Goal: Task Accomplishment & Management: Use online tool/utility

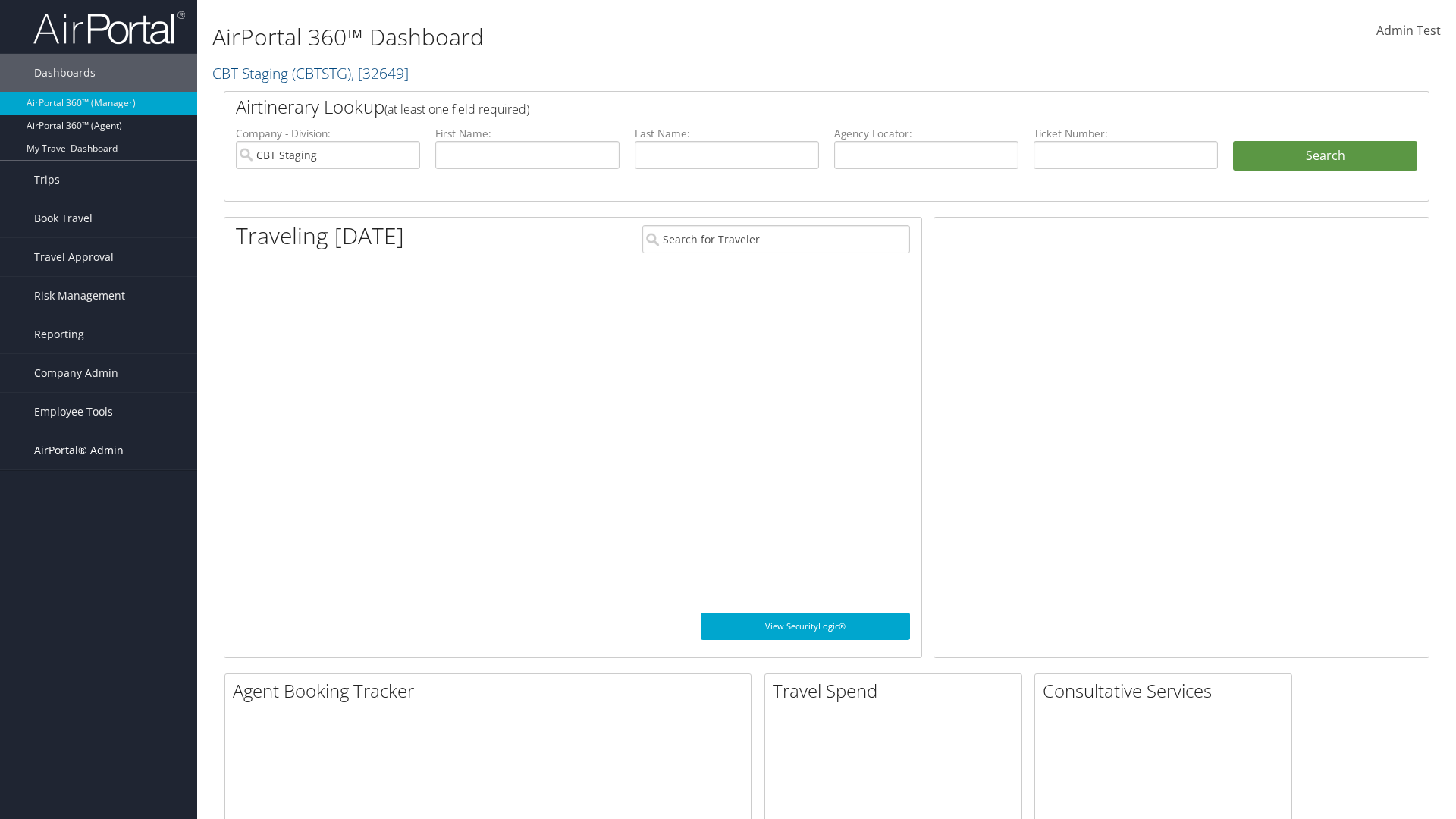
click at [99, 450] on span "AirPortal® Admin" at bounding box center [79, 450] width 90 height 38
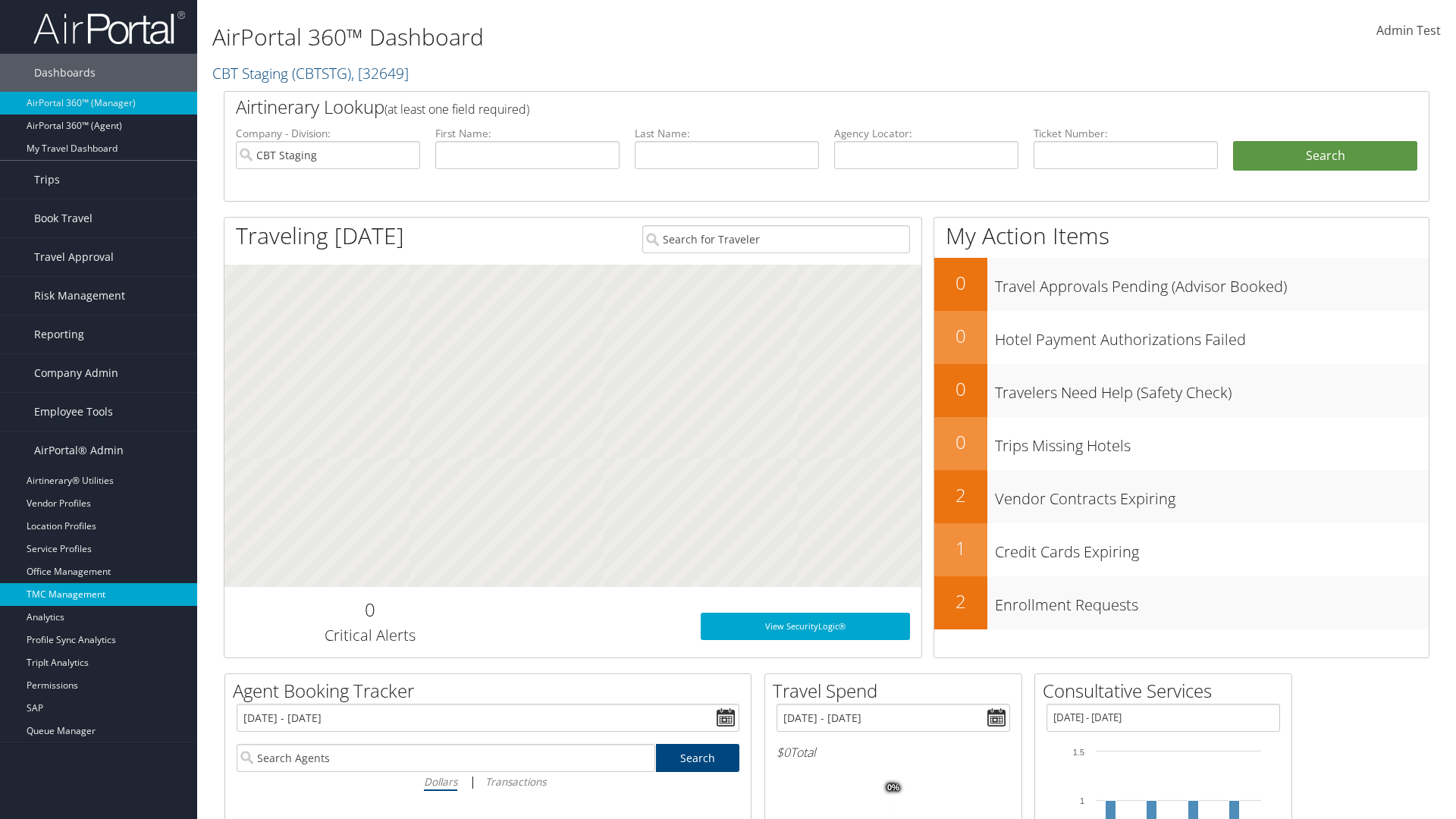
click at [99, 595] on link "TMC Management" at bounding box center [98, 594] width 197 height 22
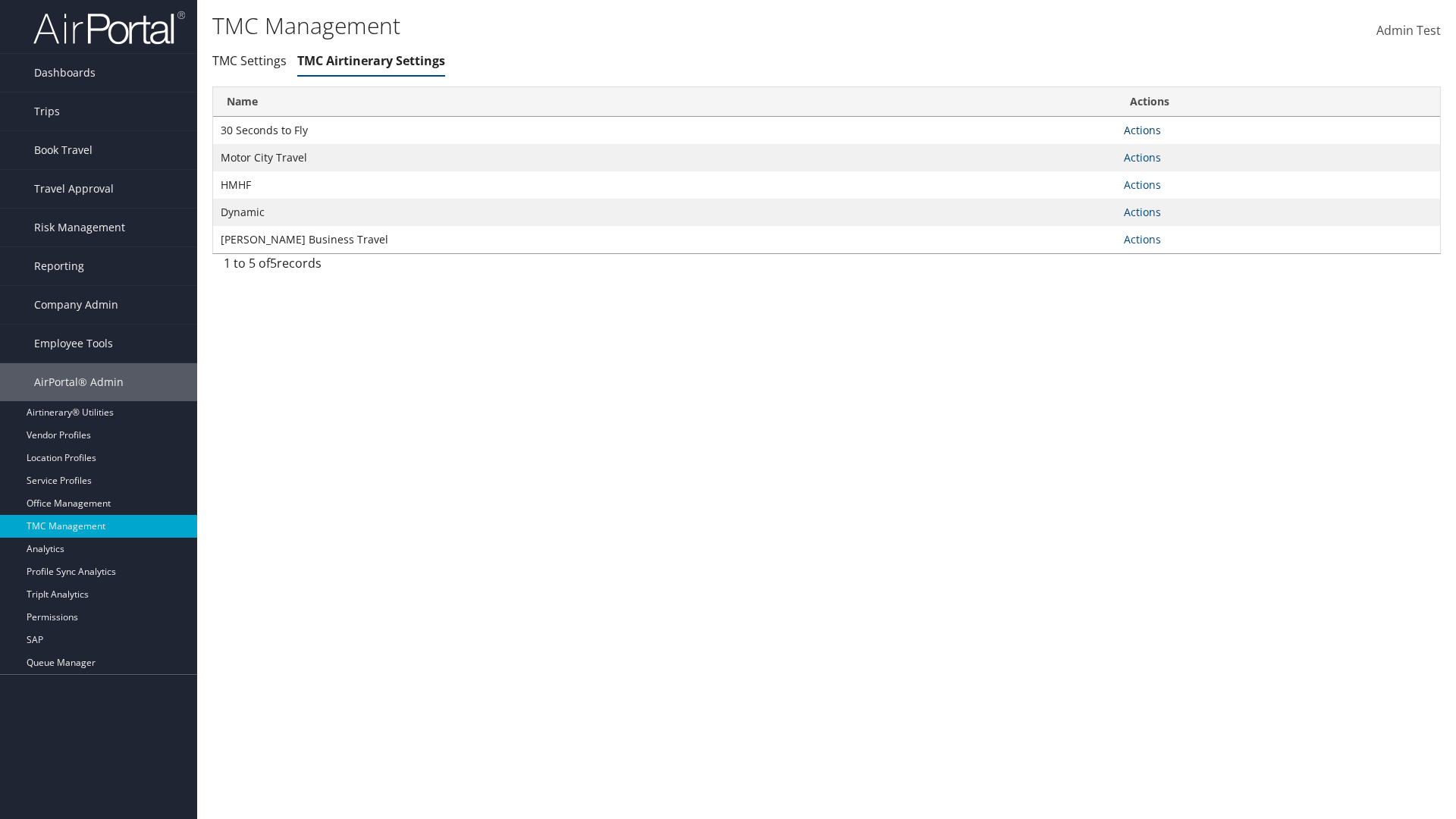
click at [1142, 130] on link "Actions" at bounding box center [1142, 130] width 37 height 14
click at [1086, 178] on link "Manage General notes" at bounding box center [1086, 178] width 140 height 26
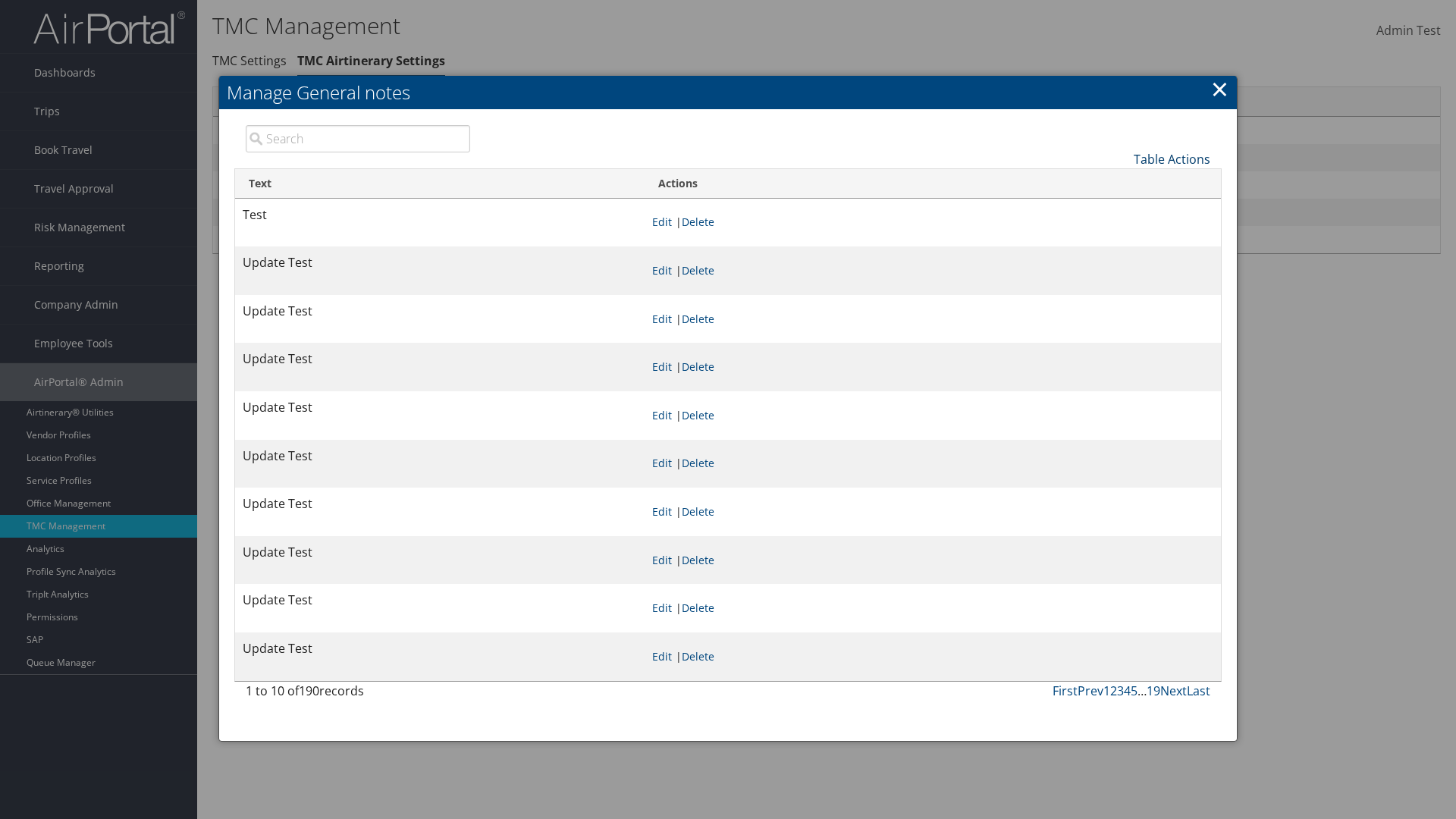
click at [1172, 159] on link "Table Actions" at bounding box center [1172, 159] width 76 height 17
click at [1120, 182] on link "New Record" at bounding box center [1121, 183] width 199 height 26
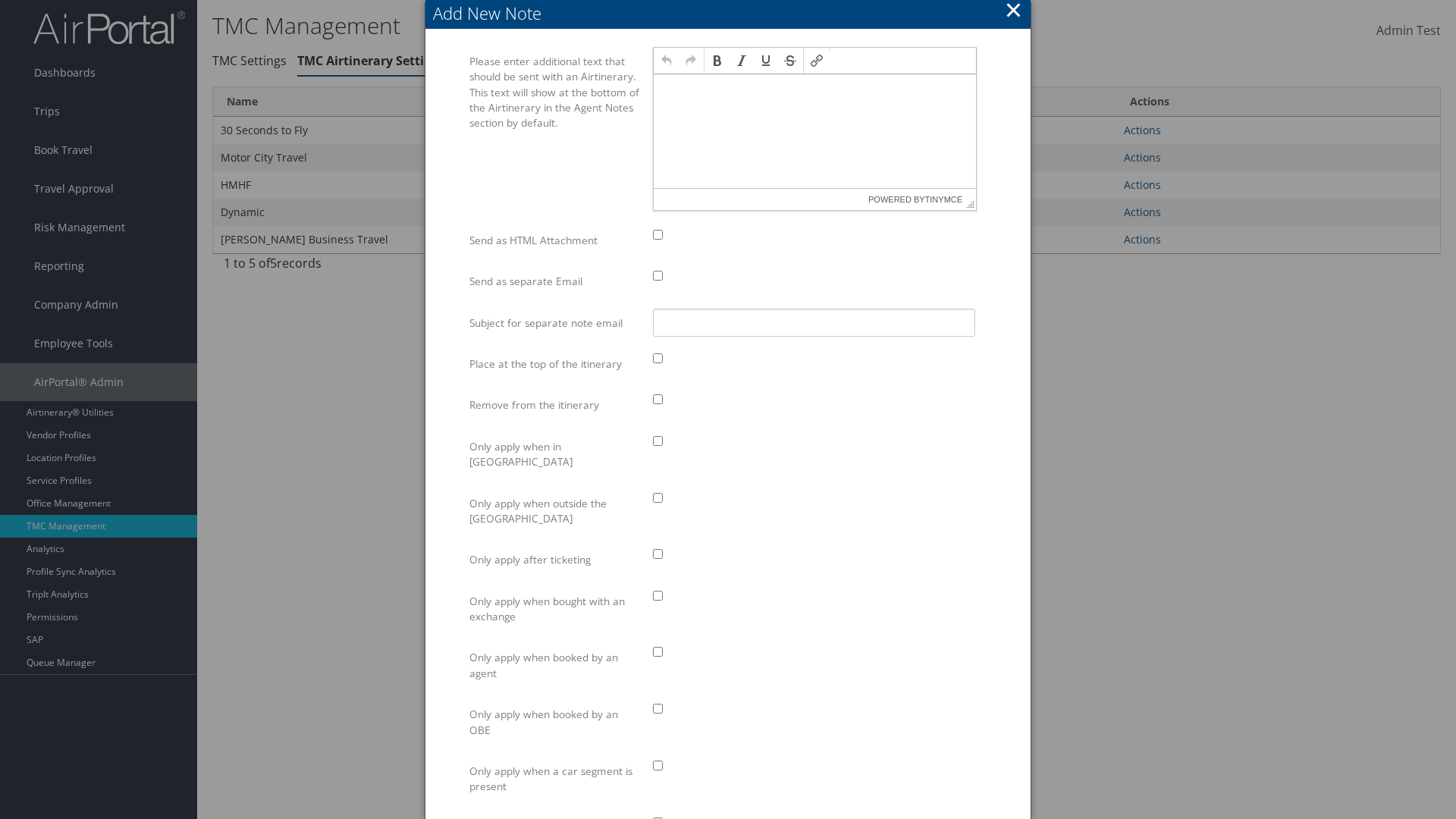
click at [815, 88] on p at bounding box center [814, 89] width 310 height 12
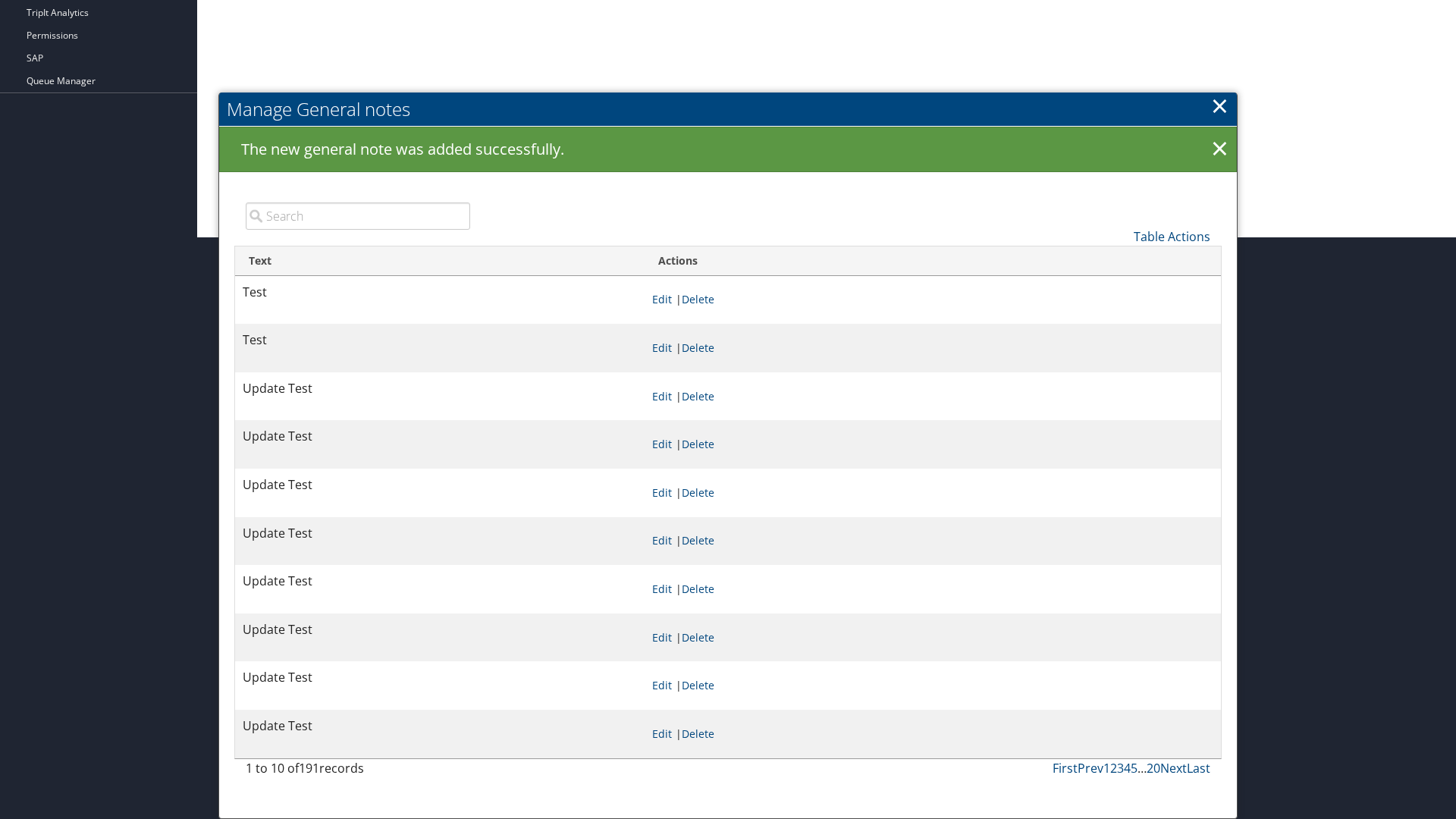
scroll to position [581, 0]
type input "Test"
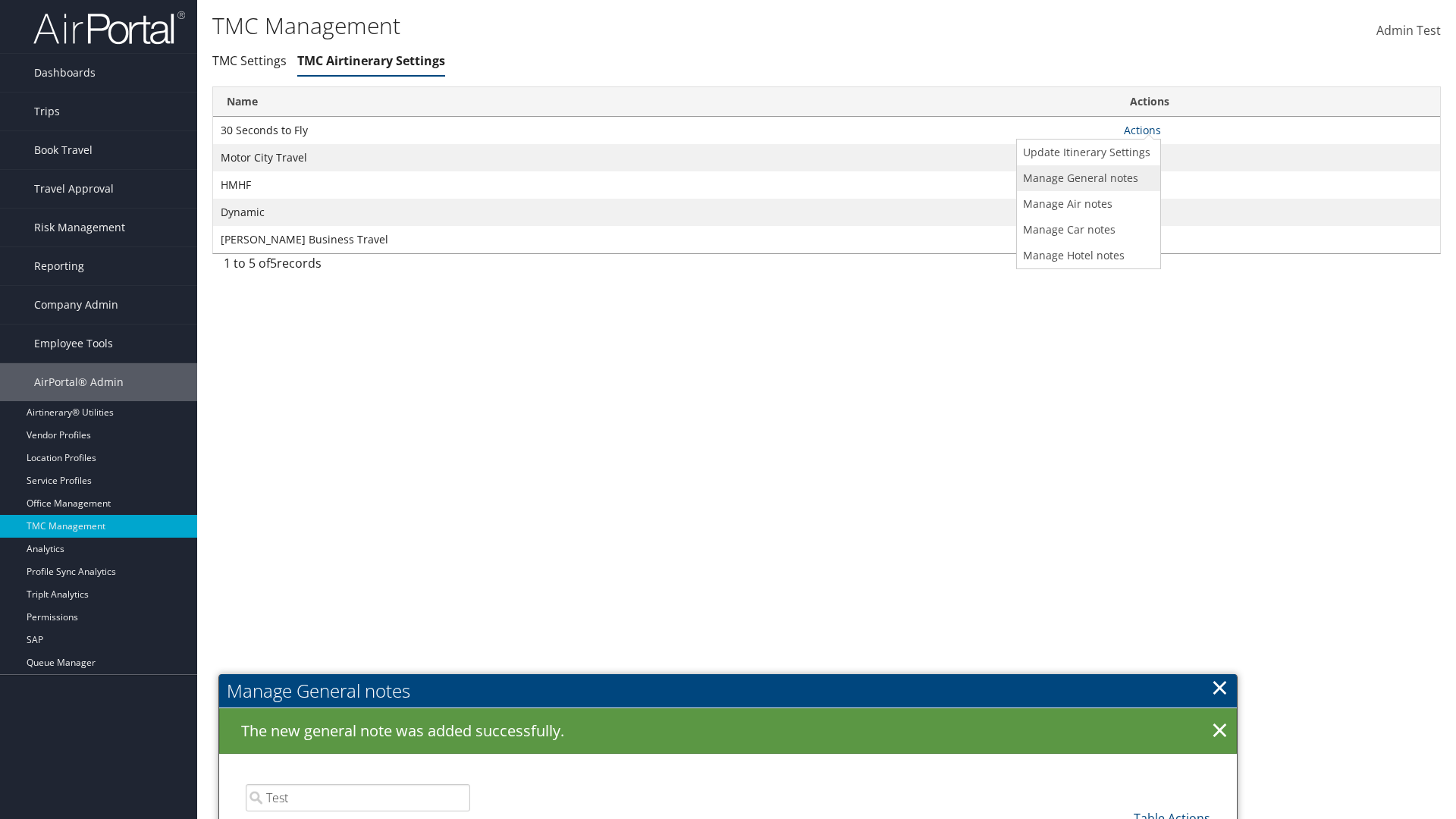
click at [1086, 178] on link "Manage General notes" at bounding box center [1086, 178] width 140 height 26
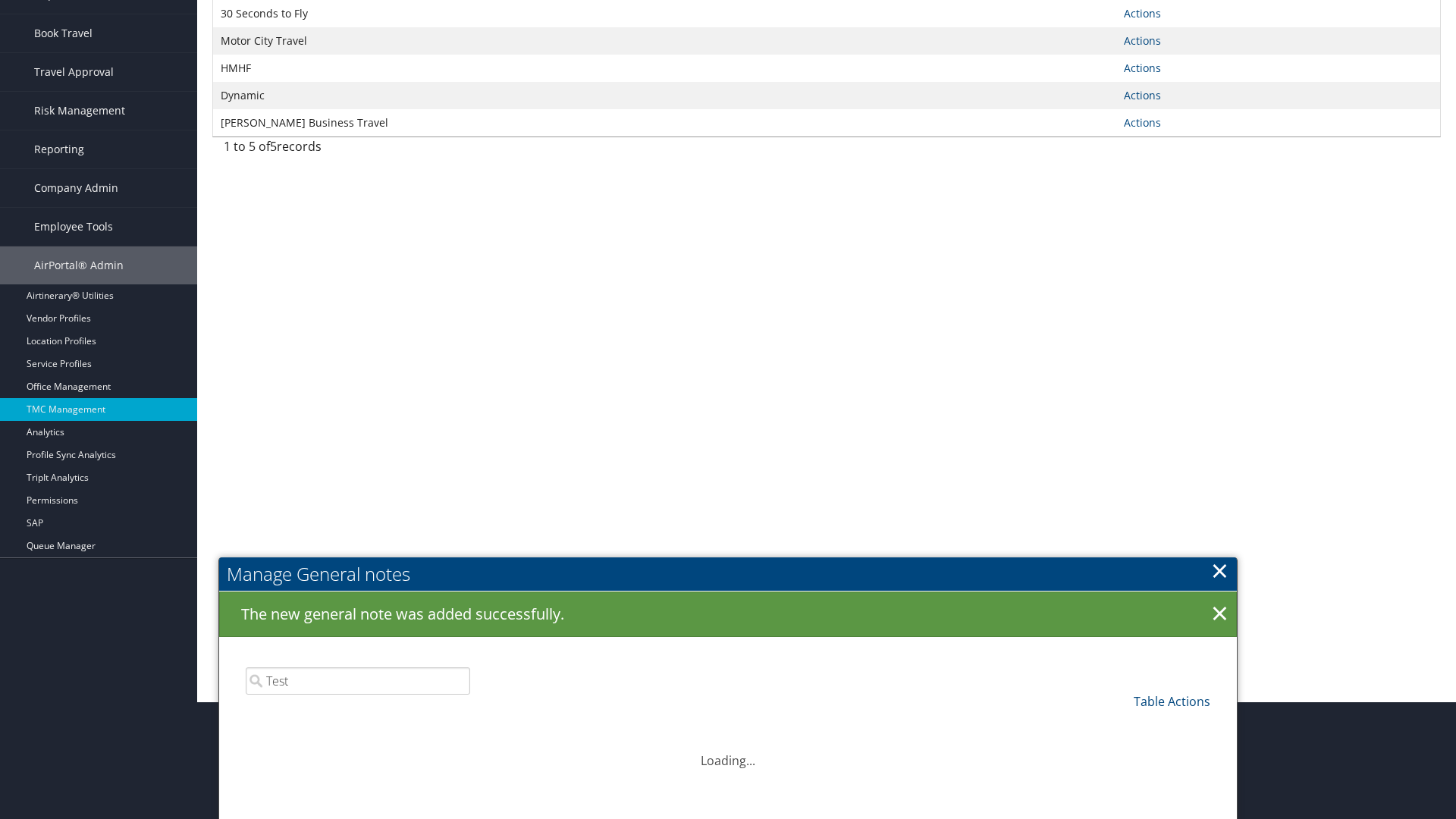
scroll to position [519, 0]
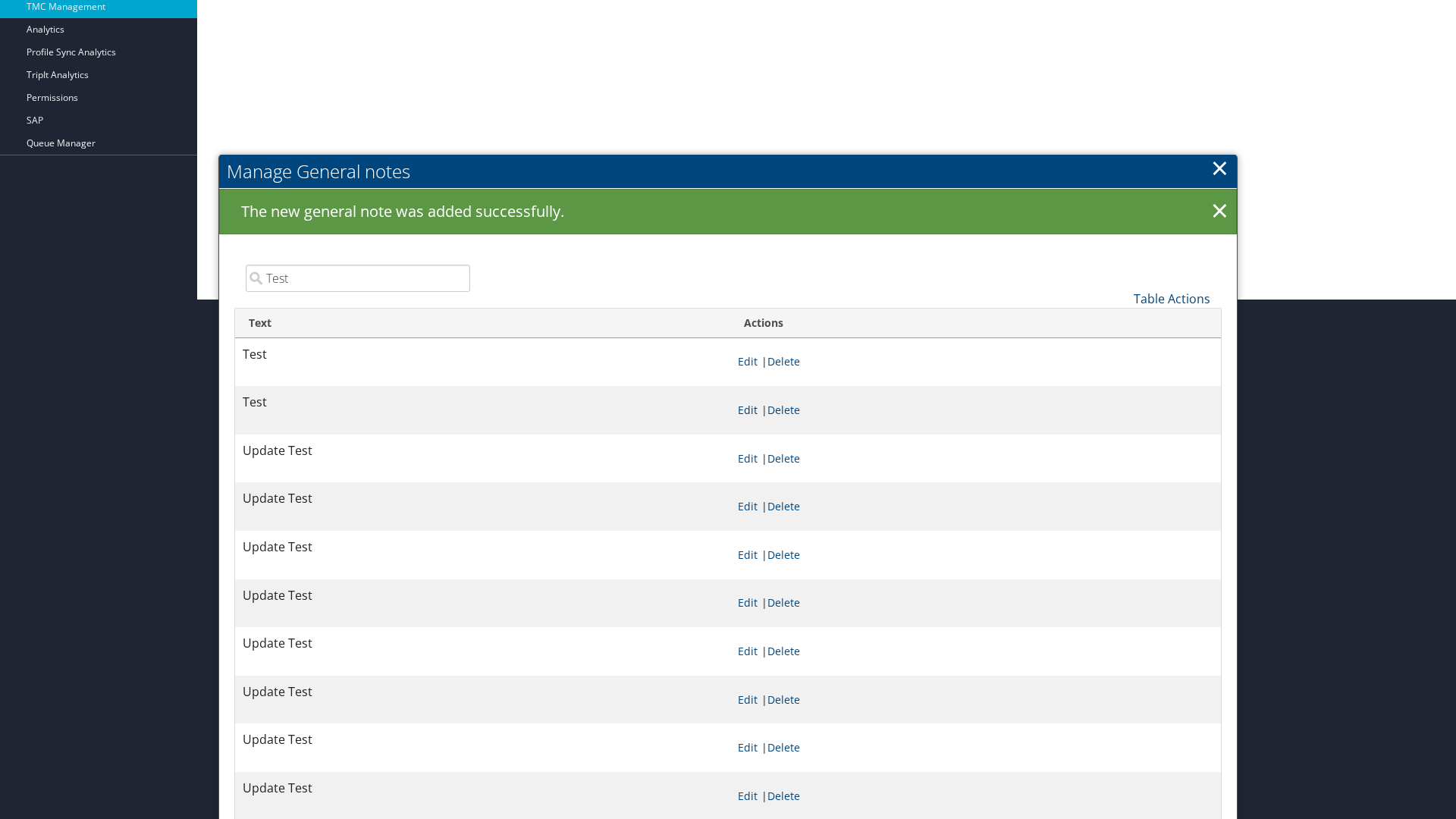
click at [747, 410] on link "Edit" at bounding box center [748, 410] width 20 height 14
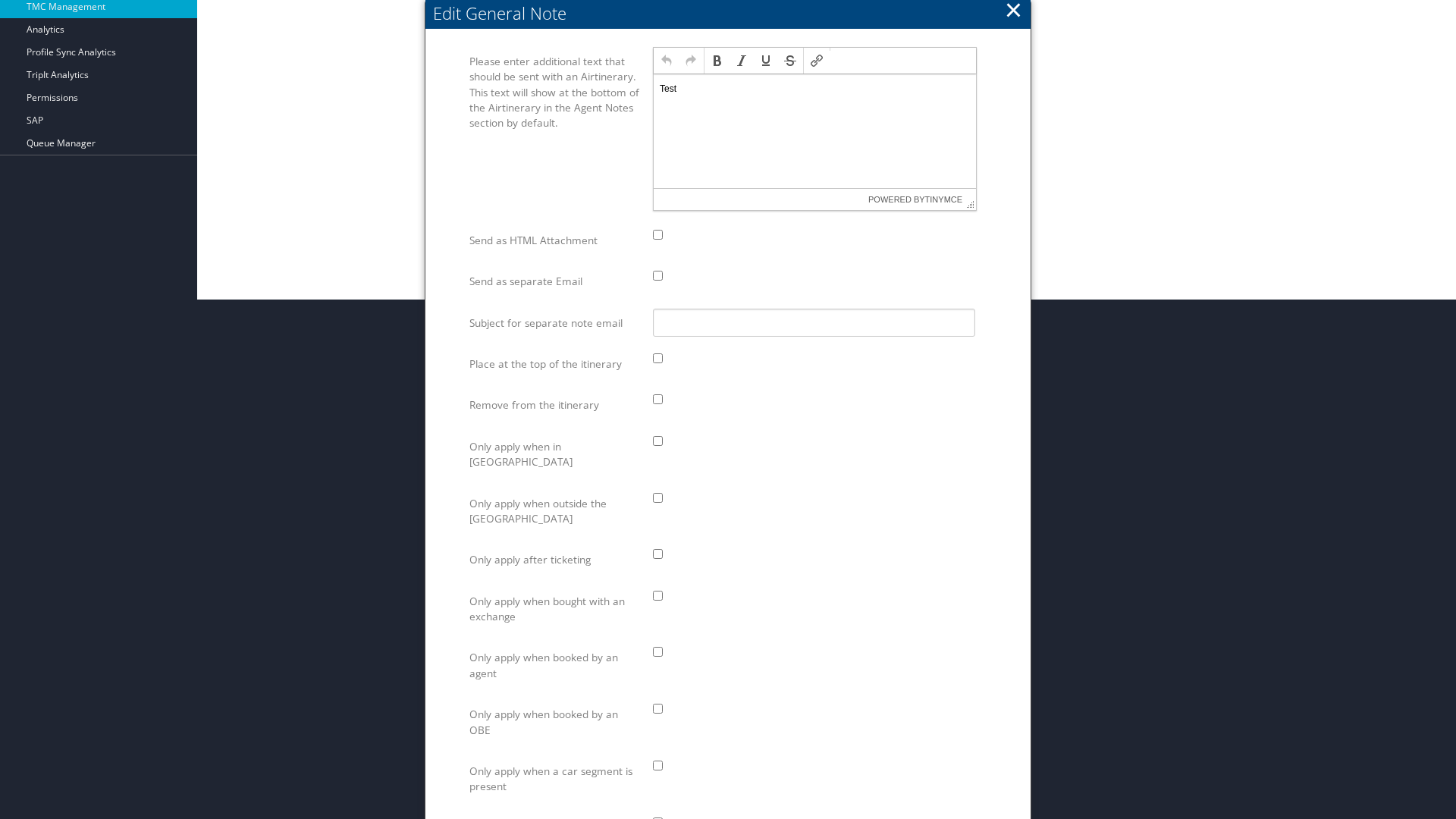
scroll to position [0, 0]
click at [815, 88] on p "Test" at bounding box center [814, 89] width 310 height 12
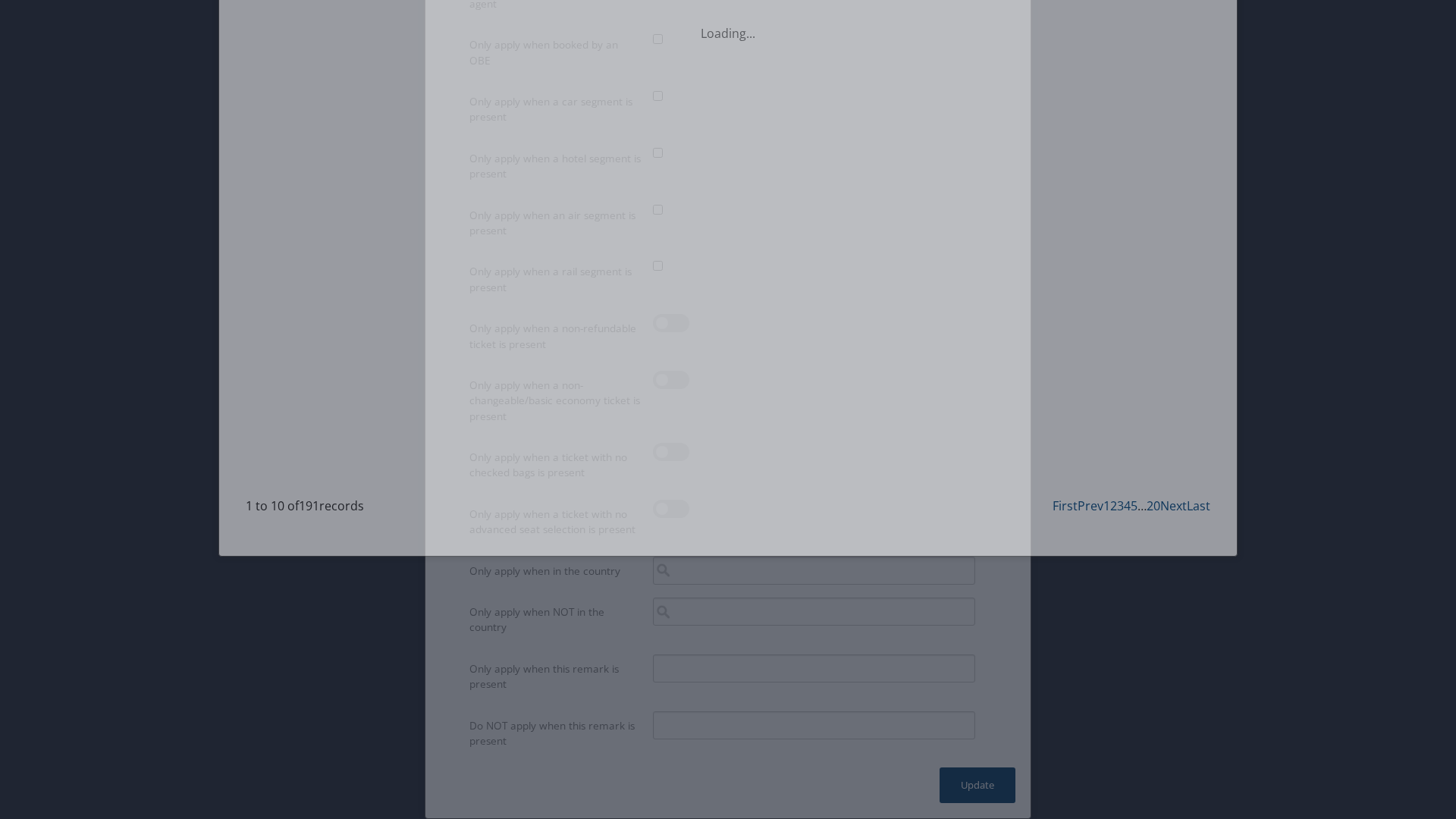
scroll to position [1101, 0]
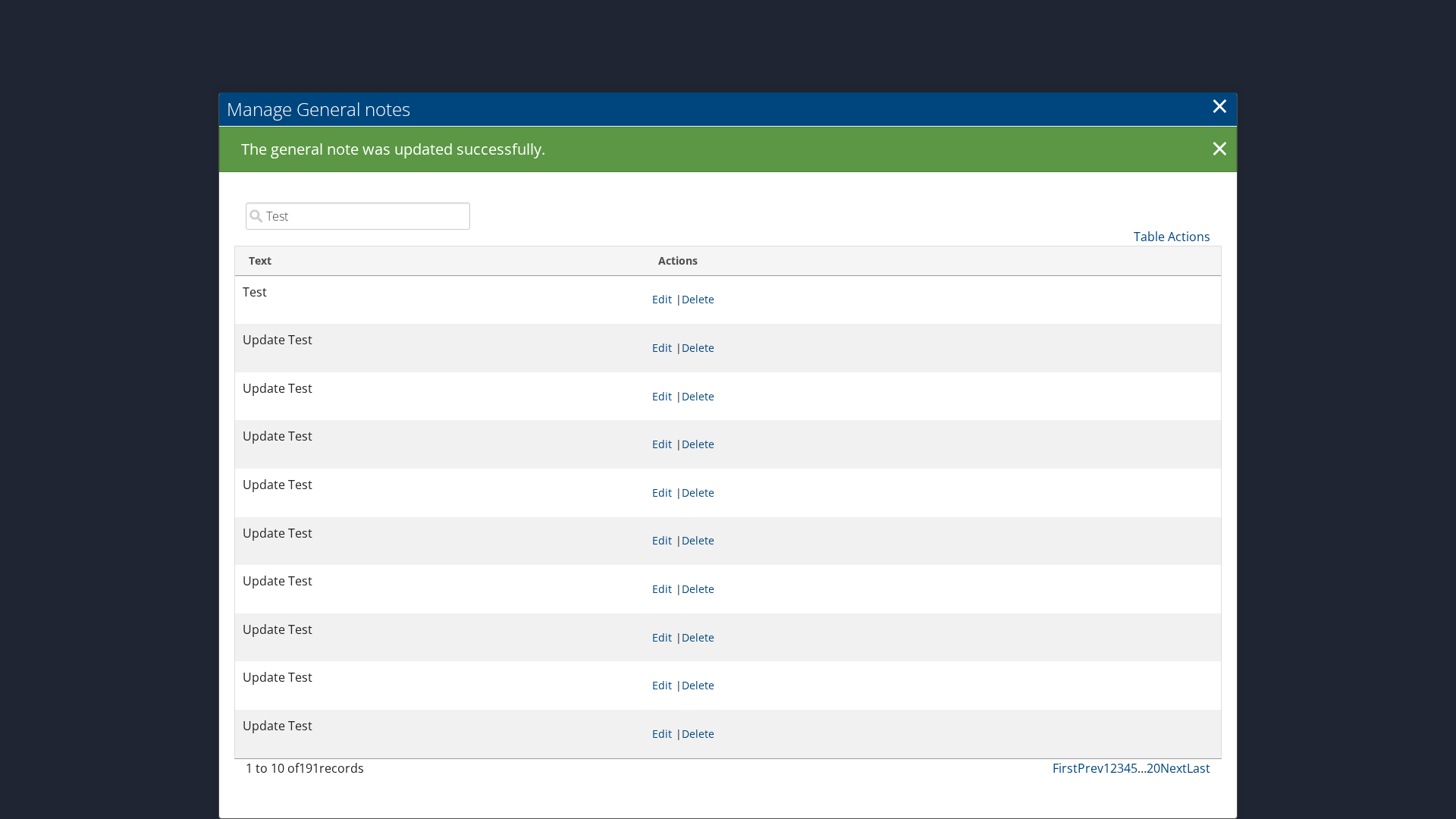
scroll to position [0, 0]
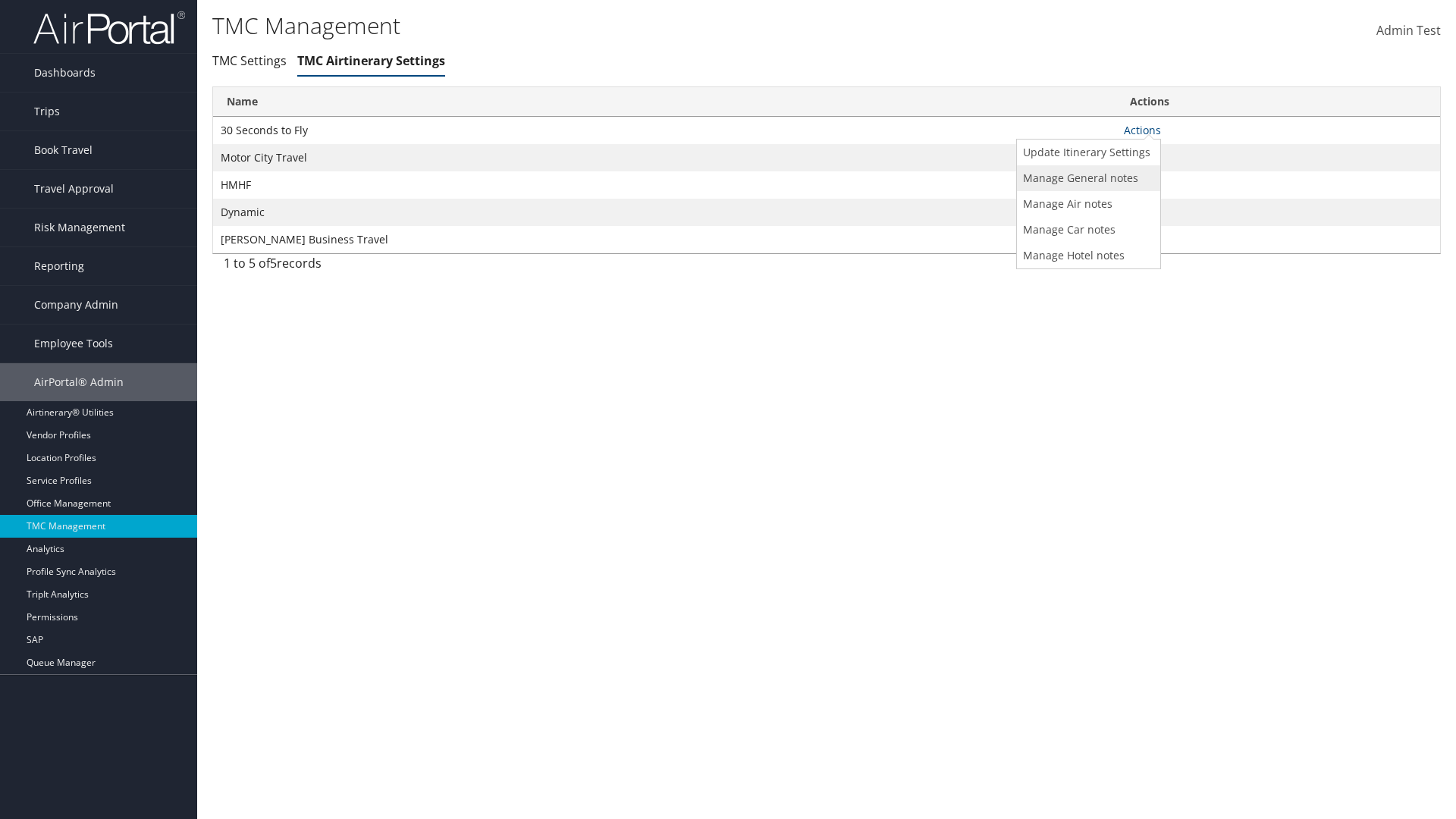
click at [1086, 178] on link "Manage General notes" at bounding box center [1086, 178] width 140 height 26
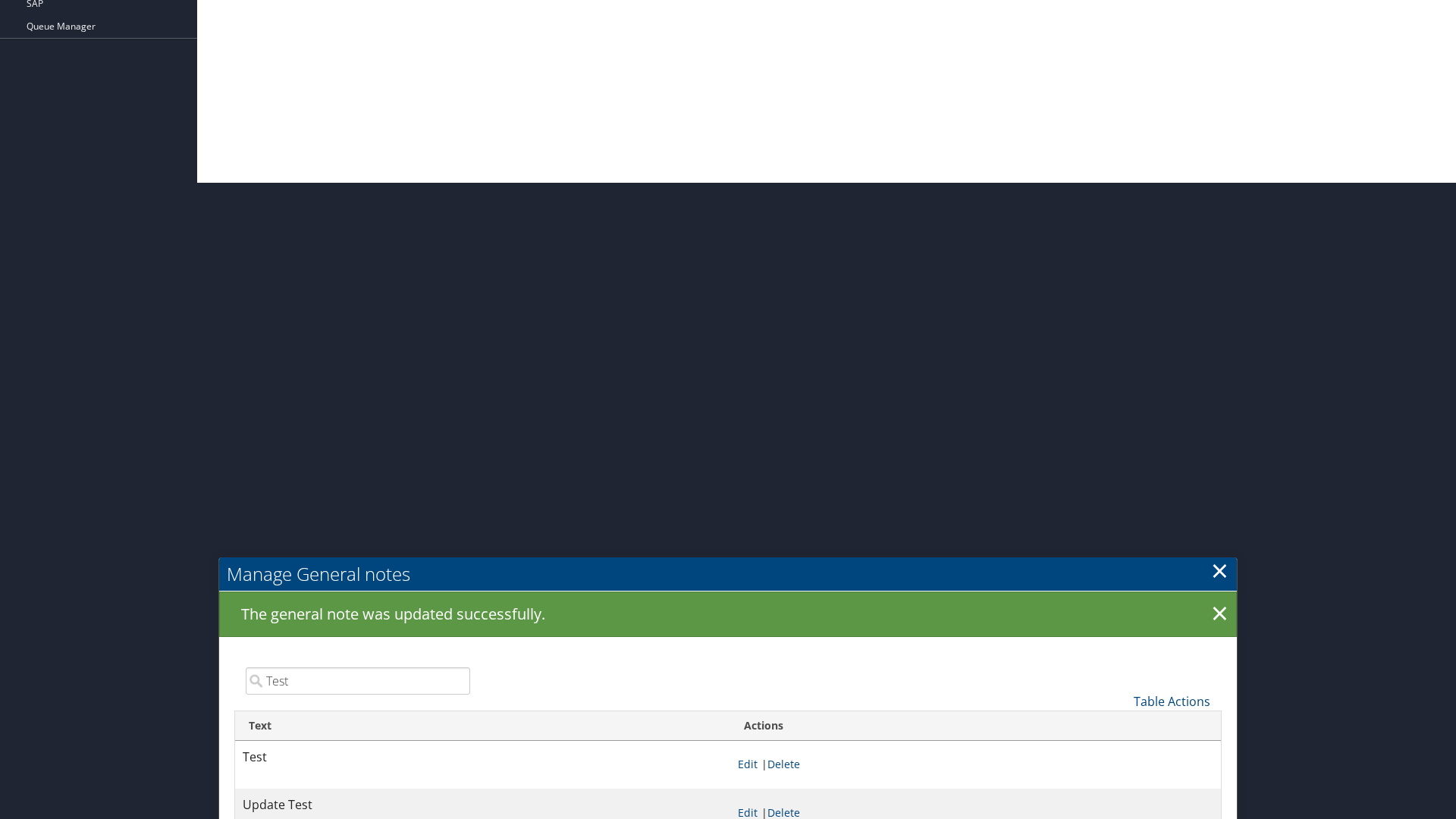
scroll to position [1039, 0]
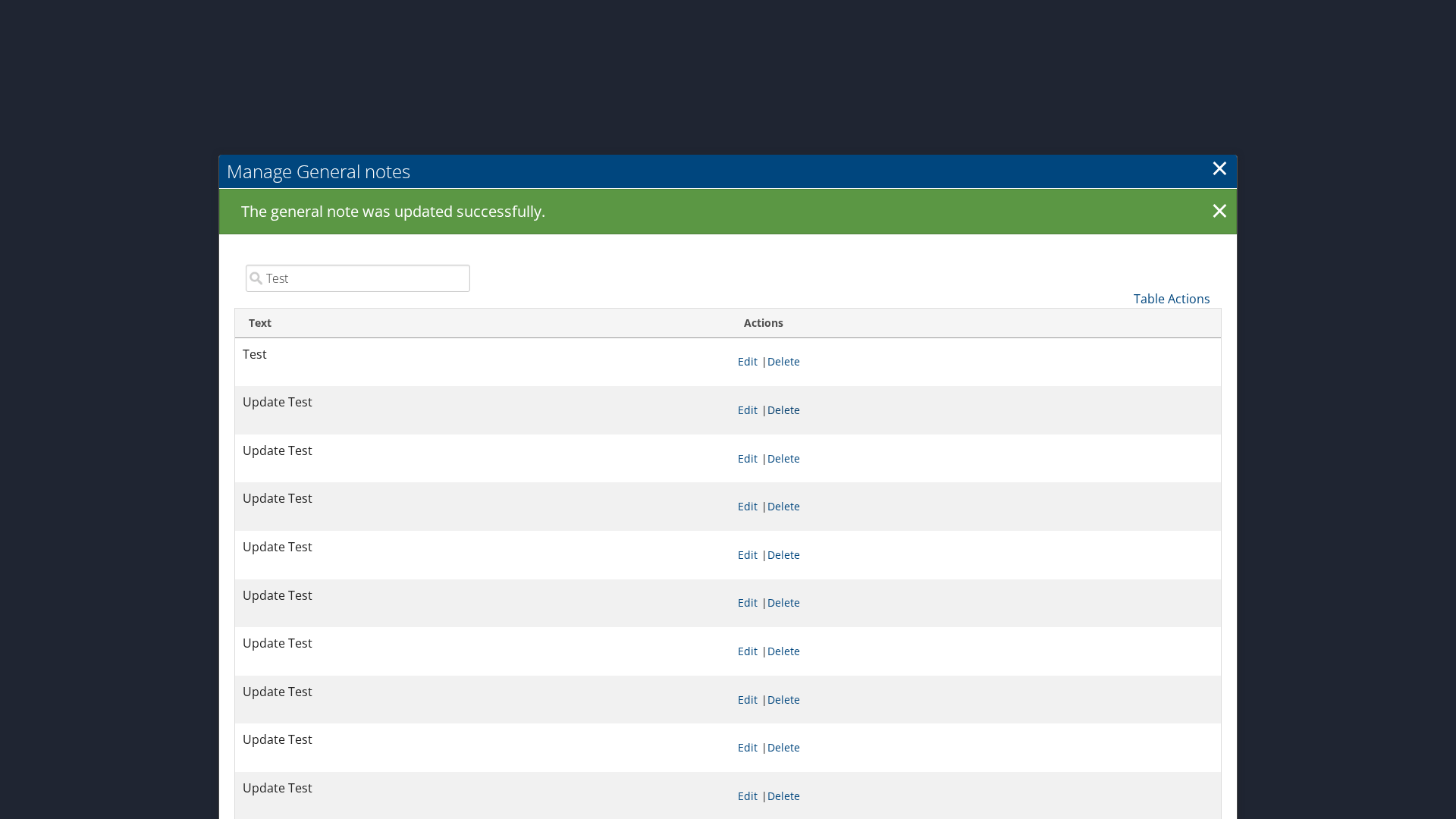
click at [787, 410] on link "Delete" at bounding box center [783, 410] width 32 height 14
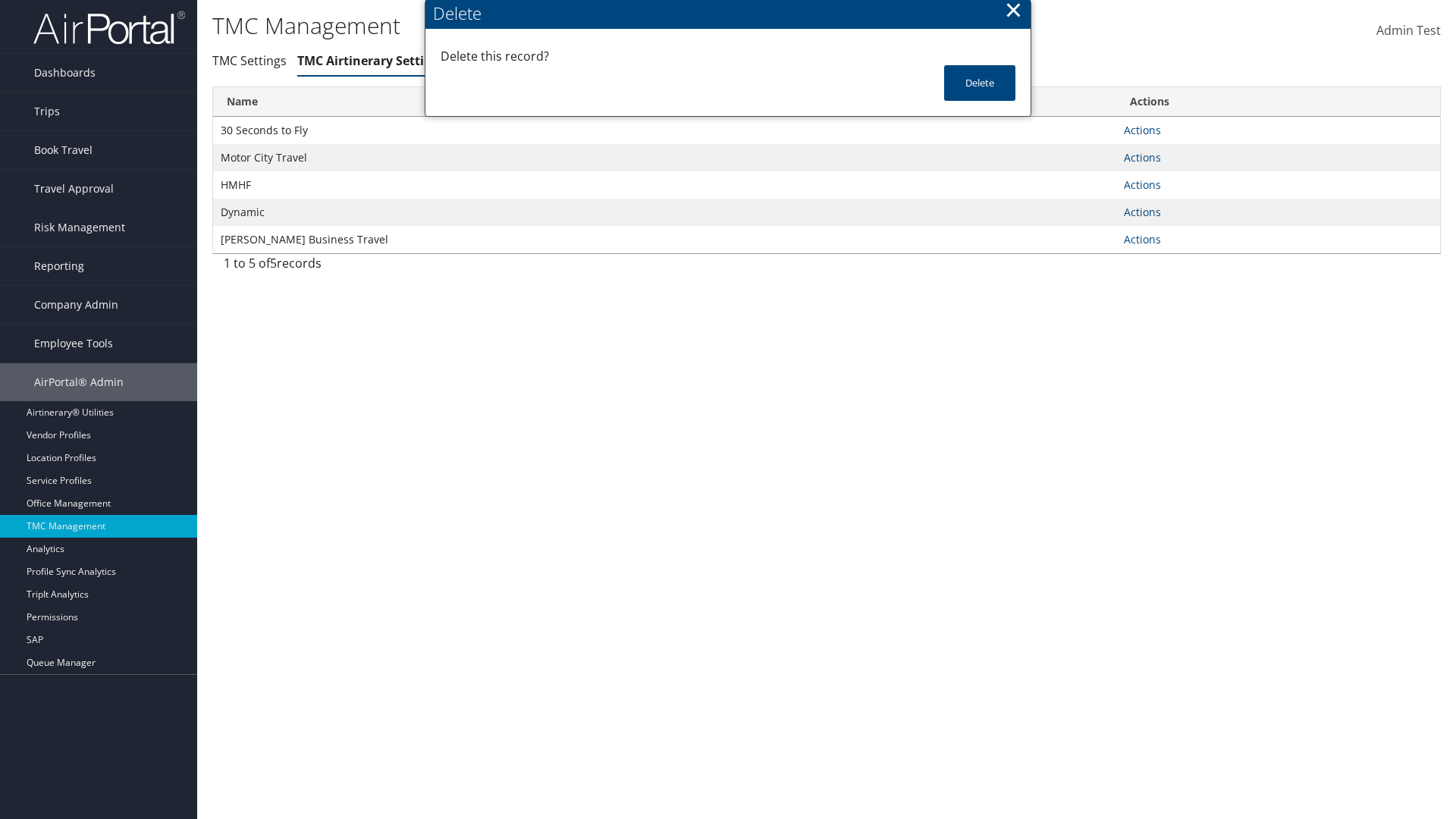
scroll to position [0, 0]
click at [980, 83] on button "Delete" at bounding box center [980, 83] width 71 height 36
